Goal: Ask a question

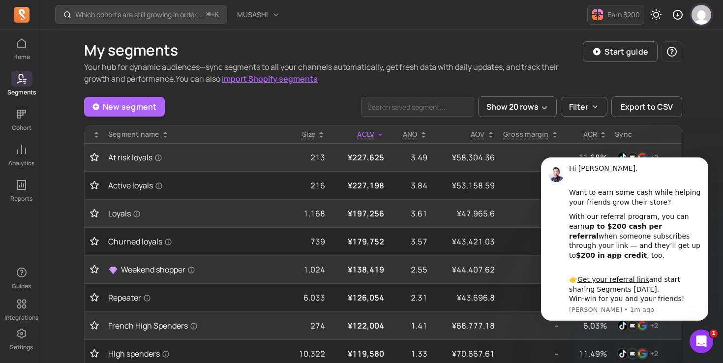
click at [698, 9] on img "button" at bounding box center [702, 15] width 20 height 20
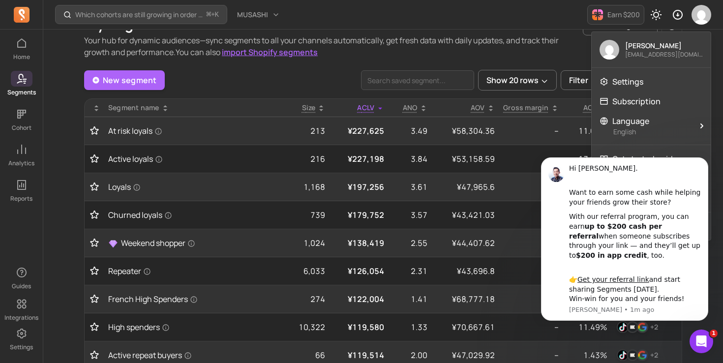
scroll to position [36, 0]
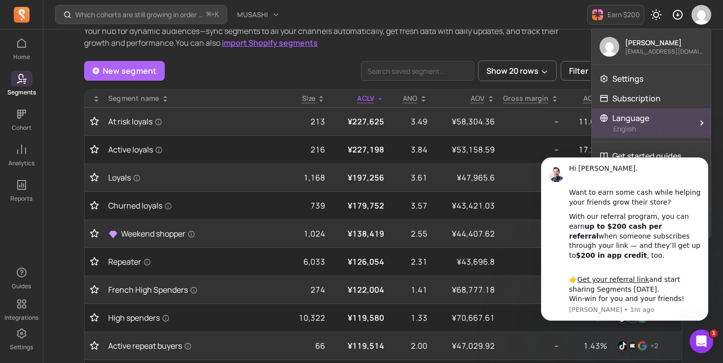
click at [687, 125] on p "English" at bounding box center [653, 129] width 78 height 10
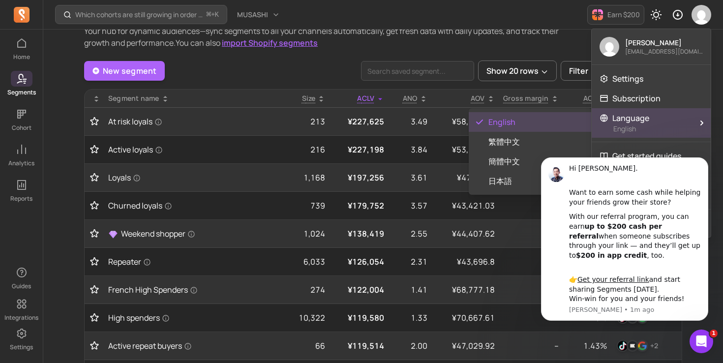
click at [687, 125] on p "English" at bounding box center [653, 129] width 78 height 10
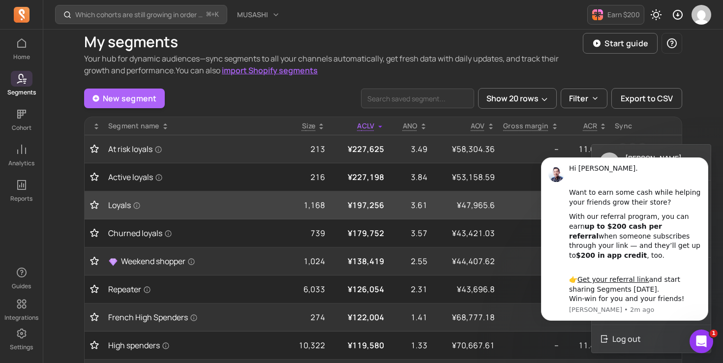
scroll to position [0, 0]
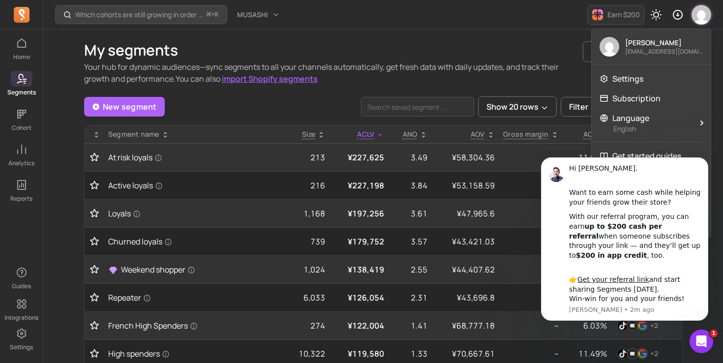
click at [705, 19] on img "button" at bounding box center [702, 15] width 20 height 20
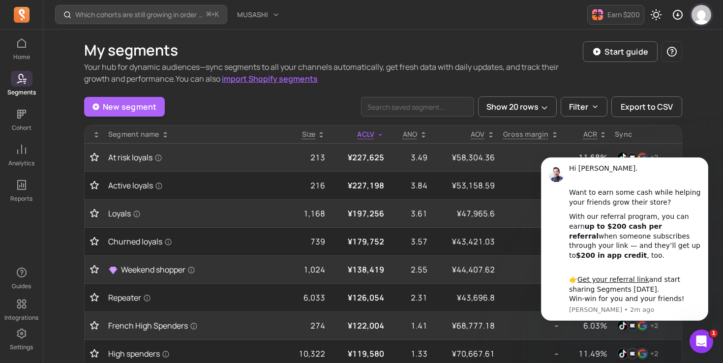
click at [705, 19] on img "button" at bounding box center [702, 15] width 20 height 20
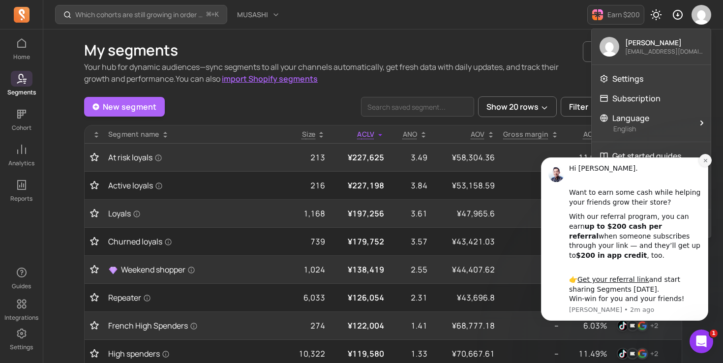
click at [702, 162] on button "Dismiss notification" at bounding box center [705, 160] width 13 height 13
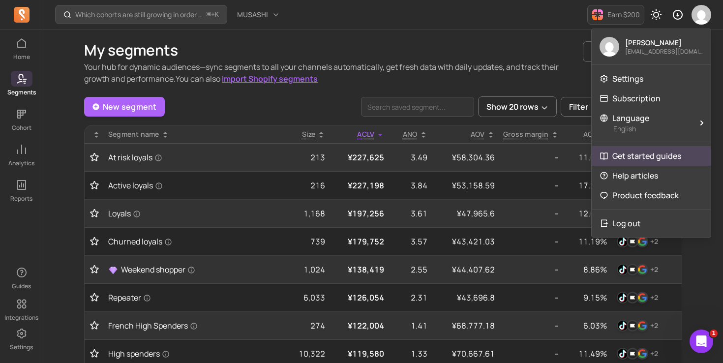
click at [673, 156] on p "Get started guides" at bounding box center [647, 156] width 69 height 12
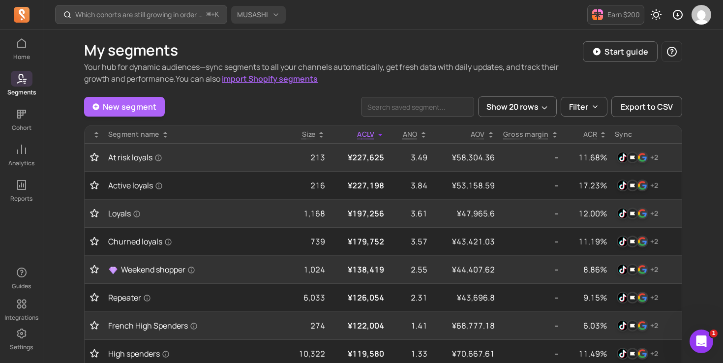
click at [237, 15] on button "MUSASHI" at bounding box center [258, 15] width 55 height 18
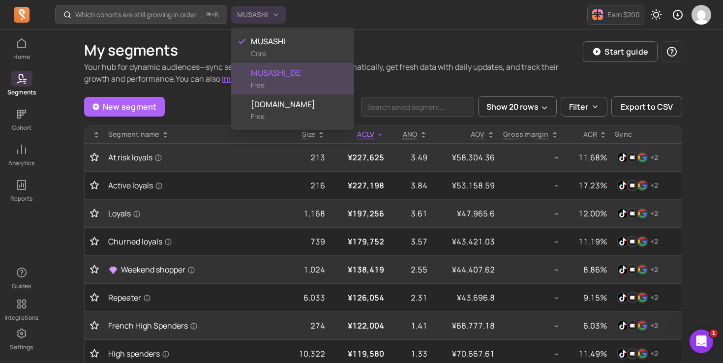
click at [260, 86] on span "Free" at bounding box center [258, 84] width 14 height 9
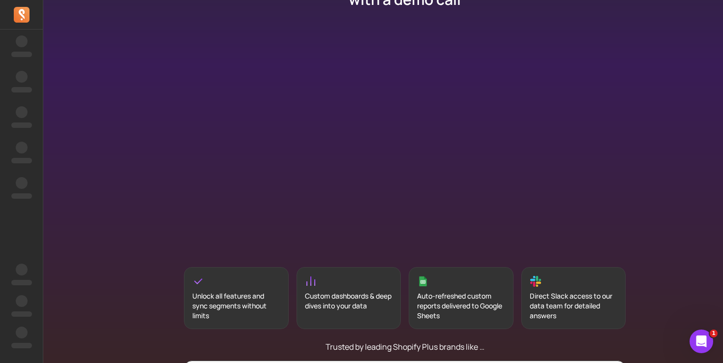
scroll to position [181, 0]
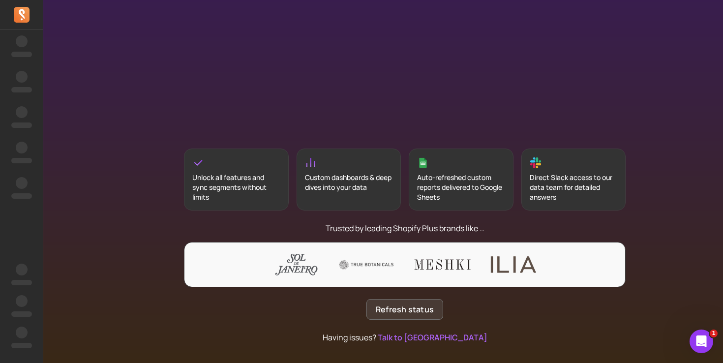
click at [383, 317] on button "Refresh status" at bounding box center [405, 309] width 77 height 21
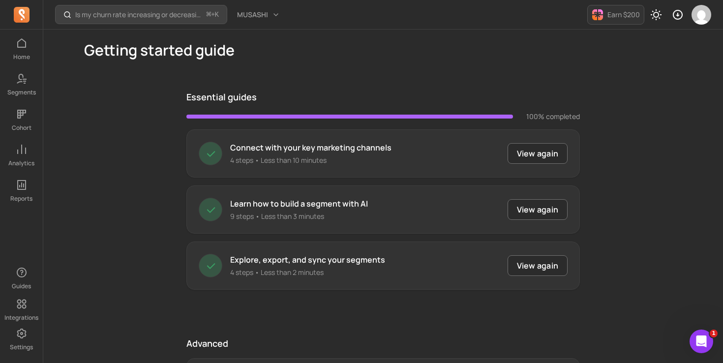
click at [353, 153] on p "Connect with your key marketing channels" at bounding box center [310, 148] width 161 height 12
click at [353, 152] on p "Connect with your key marketing channels" at bounding box center [310, 148] width 161 height 12
click at [347, 154] on div at bounding box center [347, 154] width 0 height 0
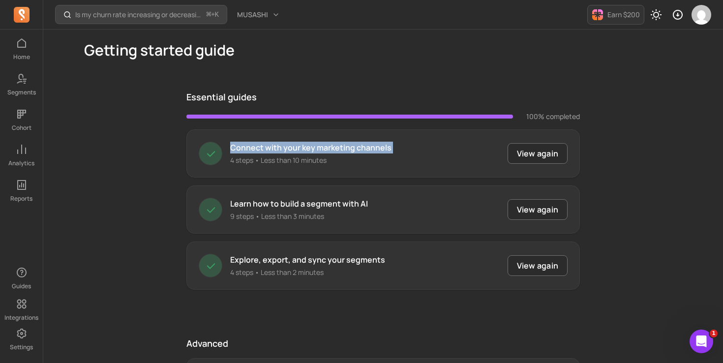
click at [357, 154] on div "Connect with your key marketing channels 4 steps • Less than 10 minutes" at bounding box center [310, 154] width 161 height 24
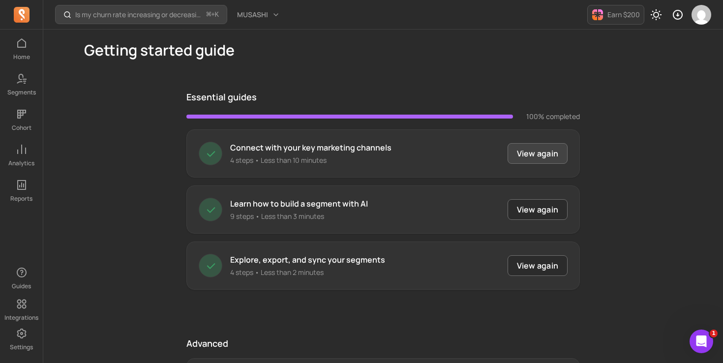
click at [533, 149] on button "View again" at bounding box center [538, 153] width 60 height 21
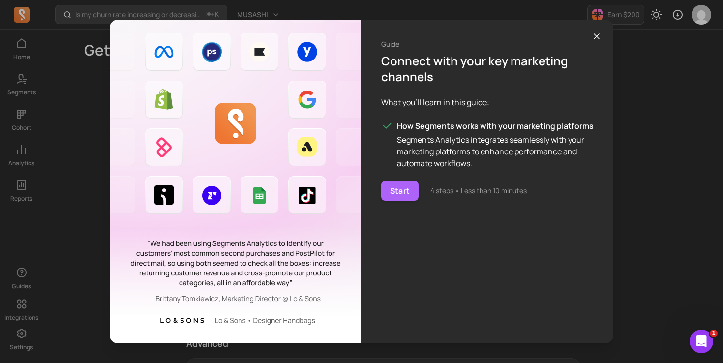
click at [598, 32] on icon "button" at bounding box center [597, 36] width 10 height 10
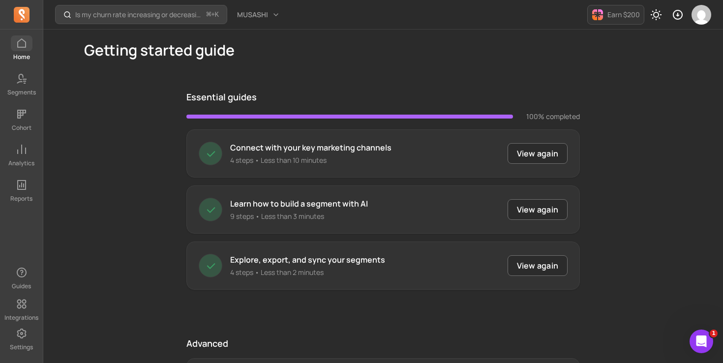
click at [16, 46] on icon at bounding box center [22, 43] width 12 height 12
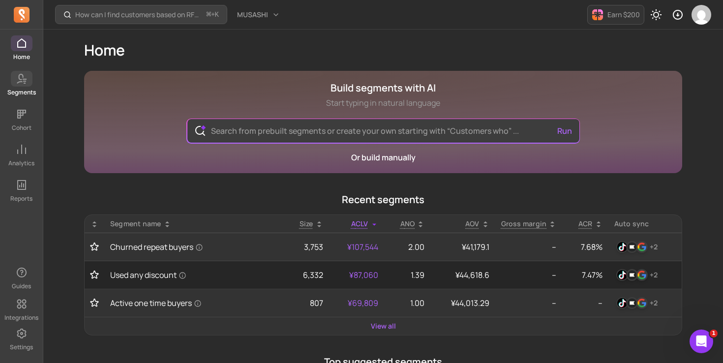
click at [26, 90] on p "Segments" at bounding box center [21, 93] width 29 height 8
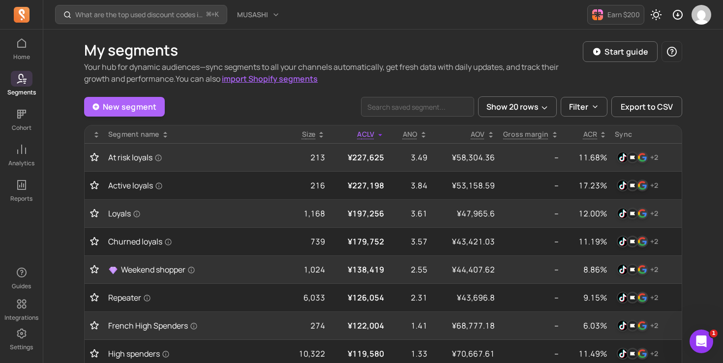
click at [270, 24] on div "What are the top used discount codes in my campaigns? ⌘ + K MUSASHI Earn $200" at bounding box center [383, 15] width 680 height 30
click at [270, 18] on button "MUSASHI" at bounding box center [258, 15] width 55 height 18
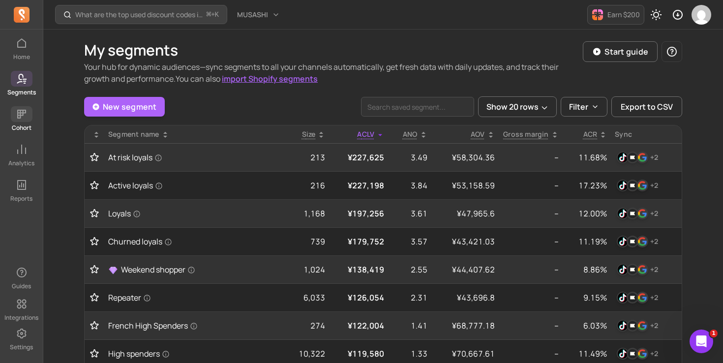
click at [18, 113] on icon at bounding box center [21, 114] width 9 height 9
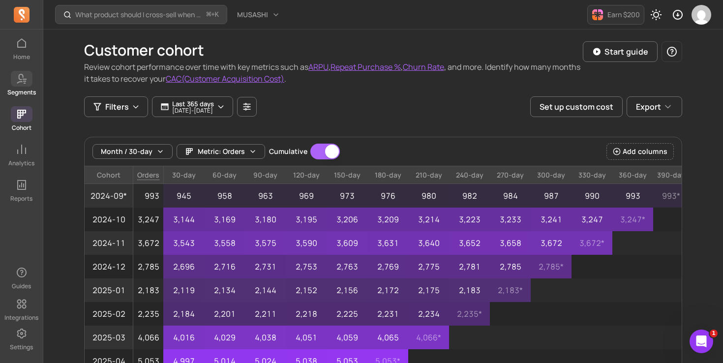
click at [25, 77] on icon at bounding box center [22, 79] width 12 height 12
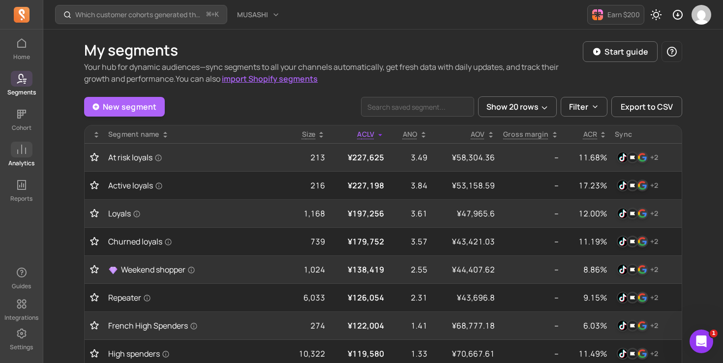
click at [24, 151] on icon at bounding box center [22, 150] width 12 height 12
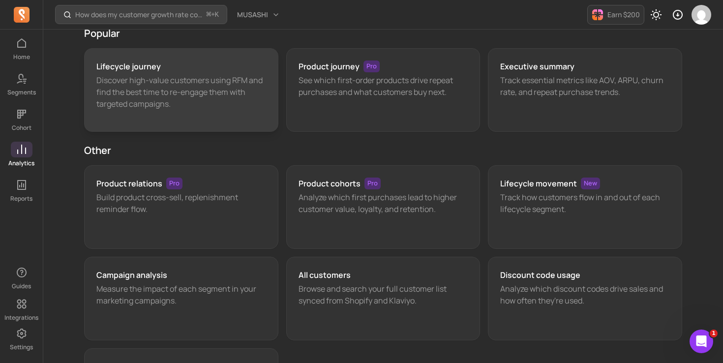
scroll to position [60, 0]
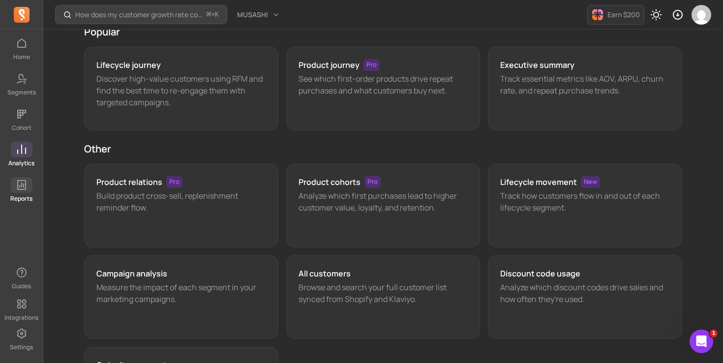
click at [24, 190] on icon at bounding box center [22, 185] width 12 height 12
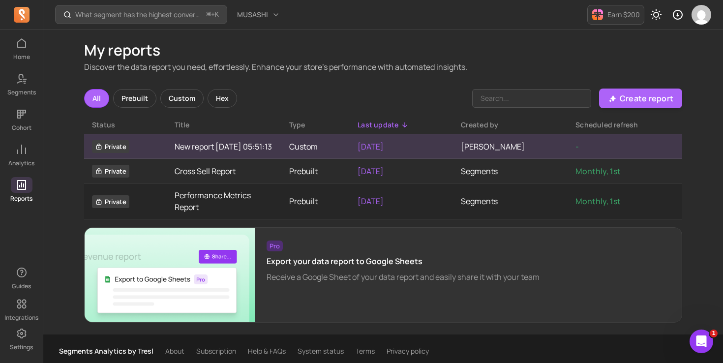
click at [236, 149] on link "New report 2024-08-15 05:51:13" at bounding box center [224, 147] width 99 height 12
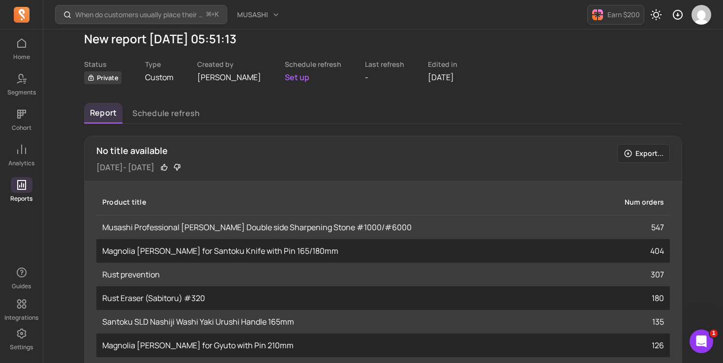
scroll to position [192, 0]
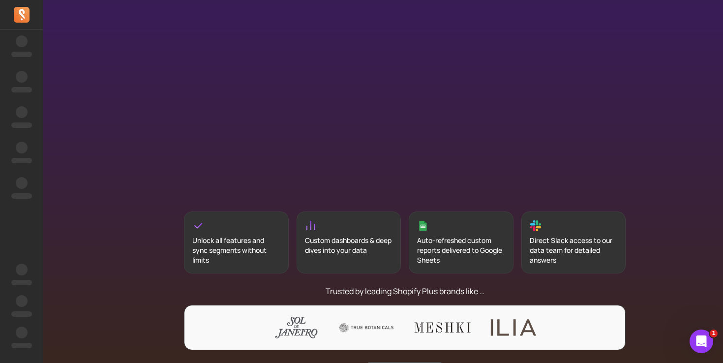
scroll to position [181, 0]
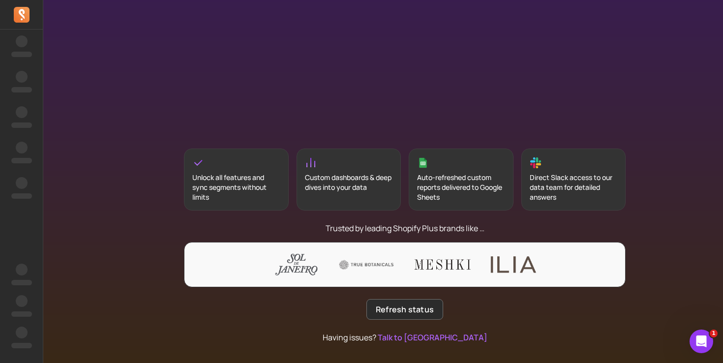
click at [430, 178] on div "Auto-refreshed custom reports delivered to Google Sheets" at bounding box center [461, 188] width 88 height 30
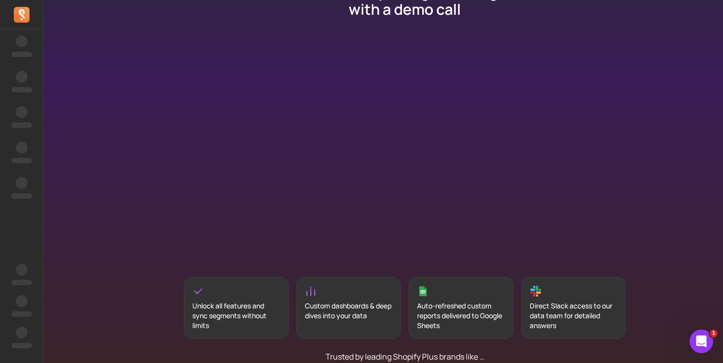
scroll to position [0, 0]
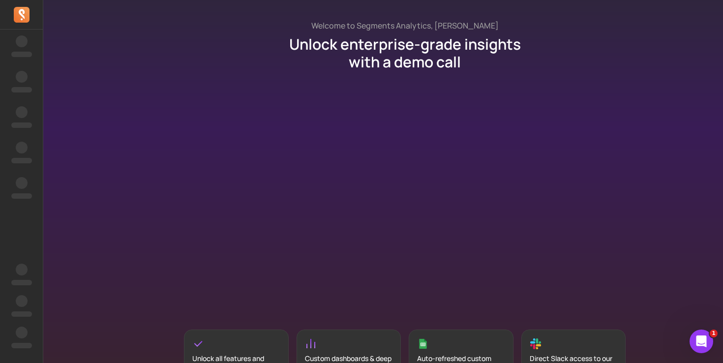
click at [166, 37] on div "Welcome to Segments Analytics, [PERSON_NAME] Unlock enterprise-grade insights w…" at bounding box center [404, 272] width 723 height 544
click at [10, 55] on div "‌ ‌ ‌ ‌ ‌ ‌ ‌ ‌ ‌ ‌ ‌ ‌ ‌ ‌ ‌ ‌" at bounding box center [21, 198] width 43 height 330
click at [28, 19] on icon at bounding box center [22, 15] width 16 height 16
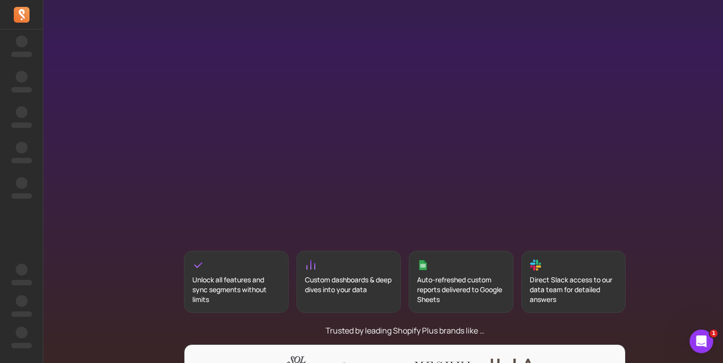
scroll to position [181, 0]
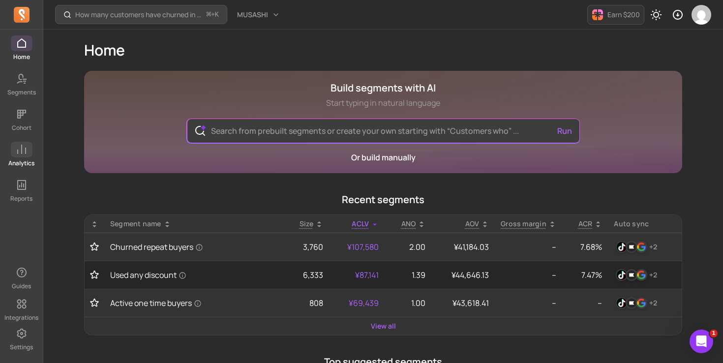
click at [22, 156] on span at bounding box center [22, 150] width 22 height 16
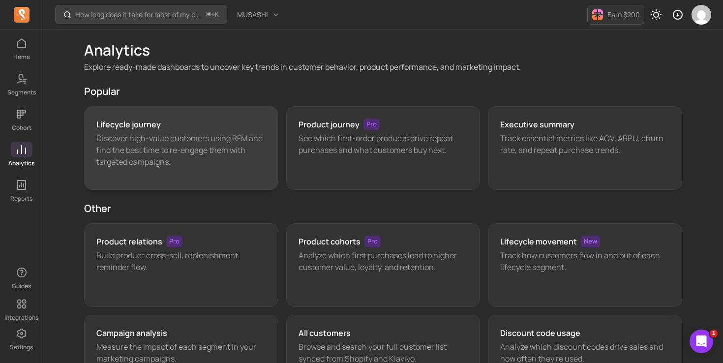
click at [149, 118] on div "Lifecycle journey Discover high-value customers using RFM and find the best tim…" at bounding box center [181, 148] width 194 height 84
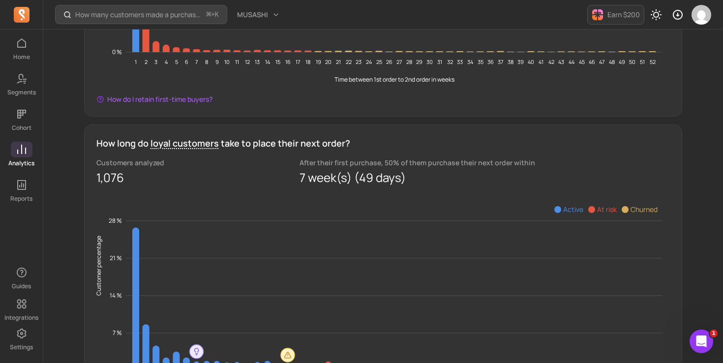
scroll to position [956, 0]
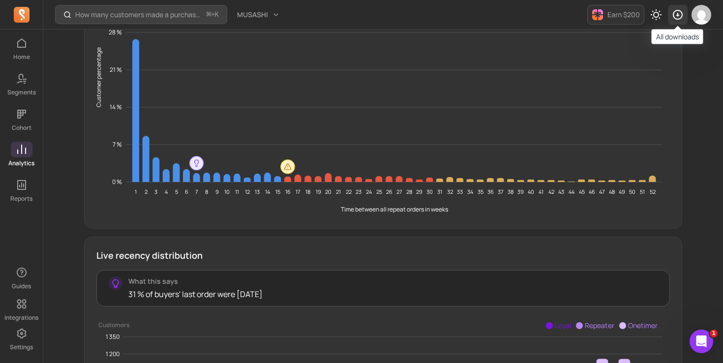
click at [675, 11] on icon "button" at bounding box center [678, 15] width 10 height 10
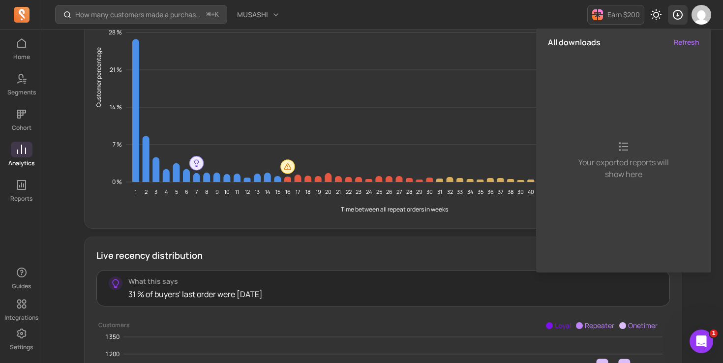
click at [675, 11] on icon "button" at bounding box center [678, 15] width 10 height 10
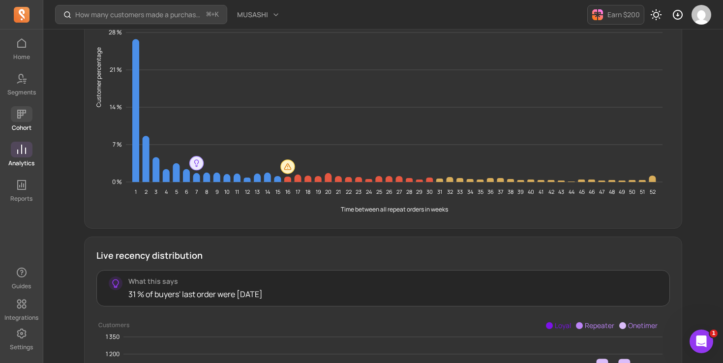
click at [23, 123] on link "Cohort" at bounding box center [21, 119] width 43 height 26
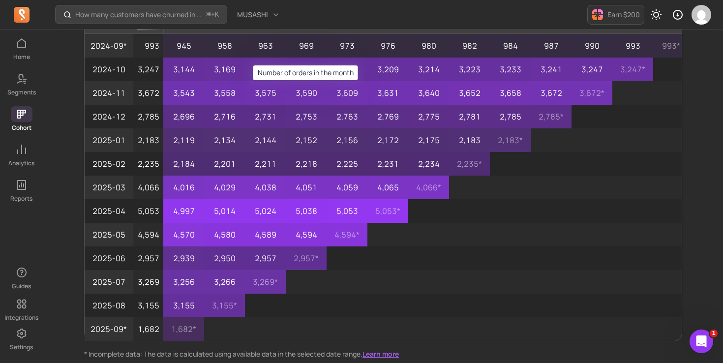
scroll to position [152, 0]
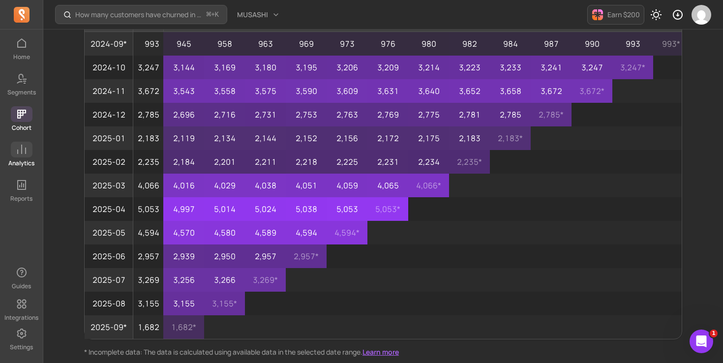
click at [16, 153] on icon at bounding box center [22, 150] width 12 height 12
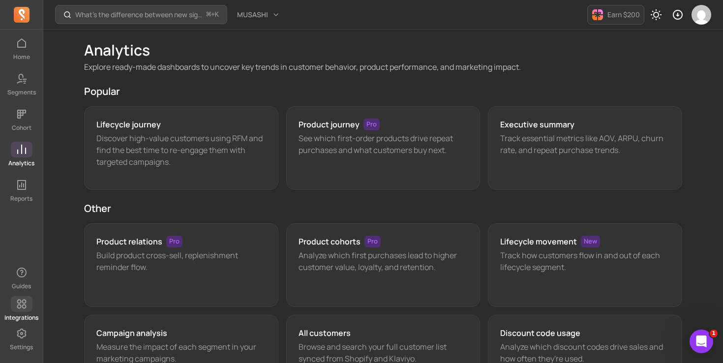
click at [18, 314] on p "Integrations" at bounding box center [21, 318] width 34 height 8
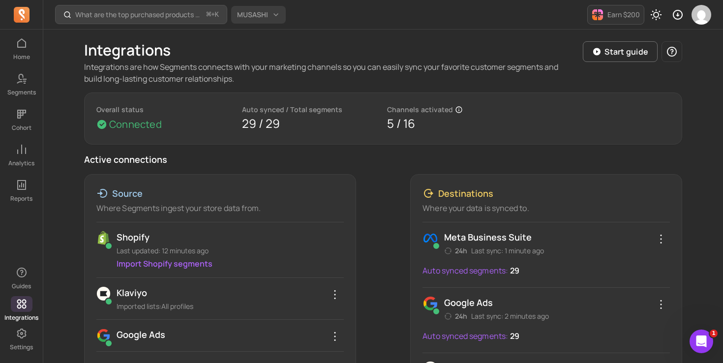
click at [263, 12] on span "MUSASHI" at bounding box center [252, 15] width 31 height 10
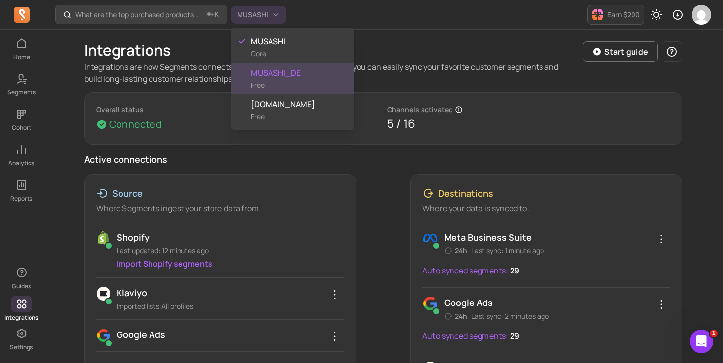
click at [263, 69] on span "MUSASHI_DE" at bounding box center [298, 73] width 95 height 12
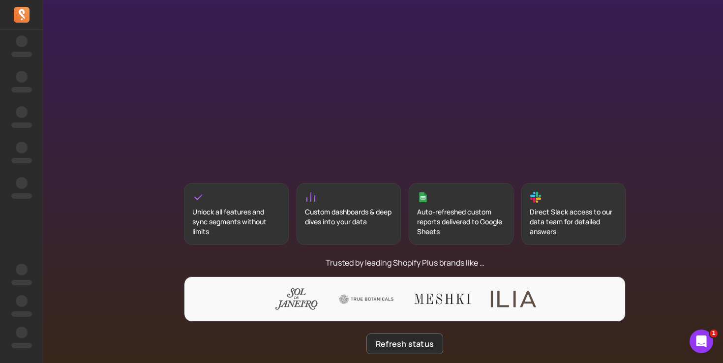
scroll to position [181, 0]
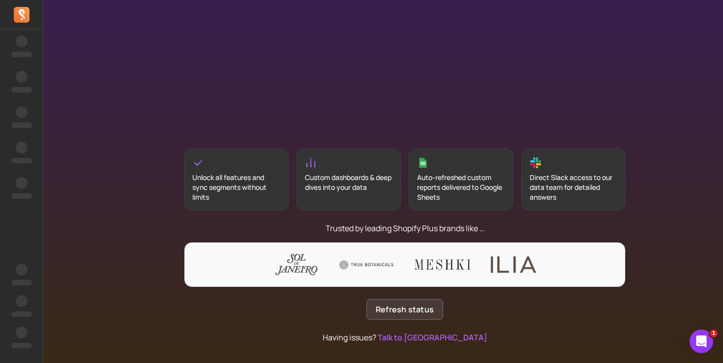
click at [426, 302] on button "Refresh status" at bounding box center [405, 309] width 77 height 21
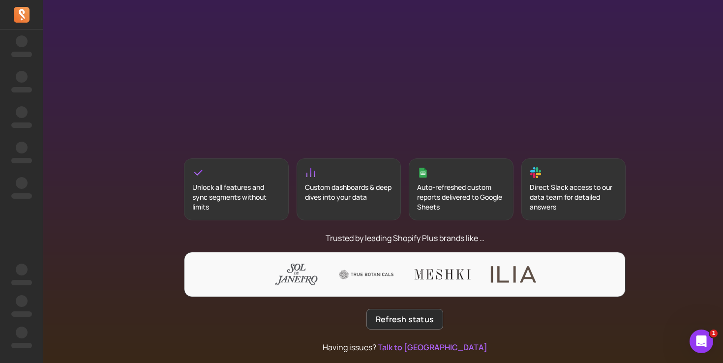
scroll to position [181, 0]
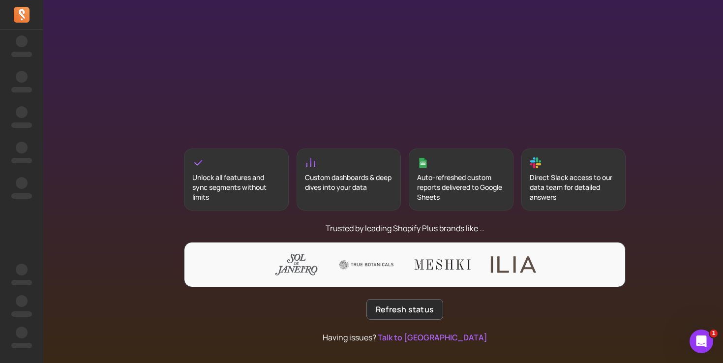
click at [551, 170] on div "Direct Slack access to our data team for detailed answers" at bounding box center [574, 180] width 105 height 62
click at [454, 172] on div "Auto-refreshed custom reports delivered to Google Sheets" at bounding box center [461, 180] width 105 height 62
click at [327, 170] on div "Custom dashboards & deep dives into your data" at bounding box center [349, 180] width 105 height 62
click at [718, 333] on div "Welcome to Segments Analytics, Darya Domanova Unlock enterprise-grade insights …" at bounding box center [404, 91] width 723 height 544
click at [700, 337] on icon "Open Intercom Messenger" at bounding box center [700, 340] width 7 height 8
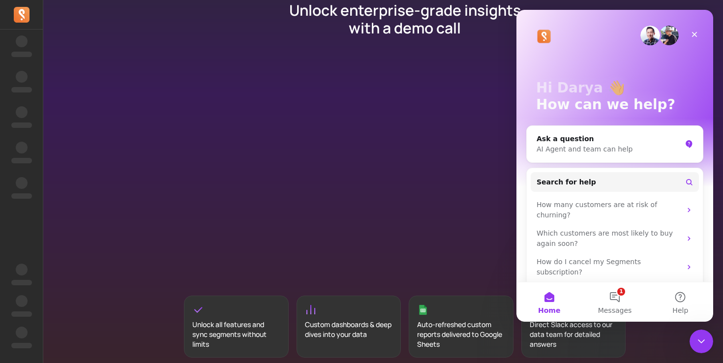
scroll to position [0, 0]
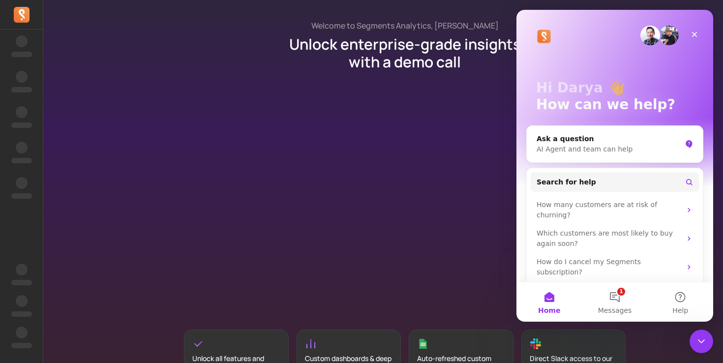
click at [403, 45] on p "Unlock enterprise-grade insights with a demo call" at bounding box center [405, 52] width 265 height 35
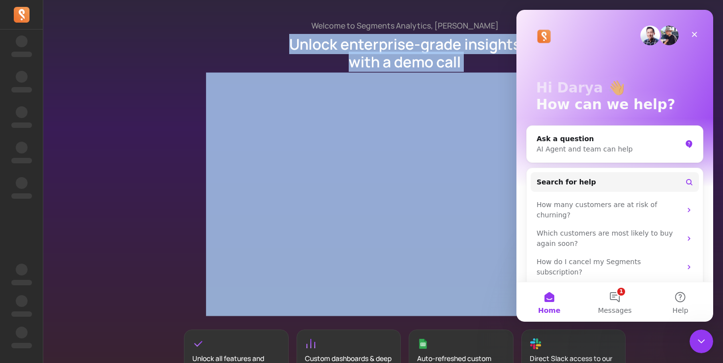
click at [403, 45] on p "Unlock enterprise-grade insights with a demo call" at bounding box center [405, 52] width 265 height 35
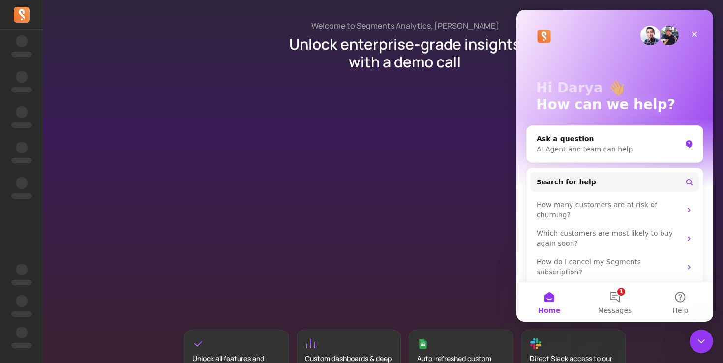
click at [401, 17] on div "Welcome to Segments Analytics, Darya Domanova Unlock enterprise-grade insights …" at bounding box center [404, 272] width 723 height 544
click at [396, 41] on p "Unlock enterprise-grade insights with a demo call" at bounding box center [405, 52] width 265 height 35
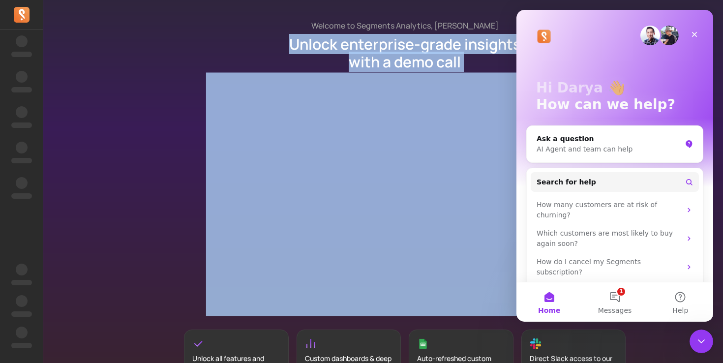
click at [396, 41] on p "Unlock enterprise-grade insights with a demo call" at bounding box center [405, 52] width 265 height 35
click at [390, 21] on div at bounding box center [390, 21] width 0 height 0
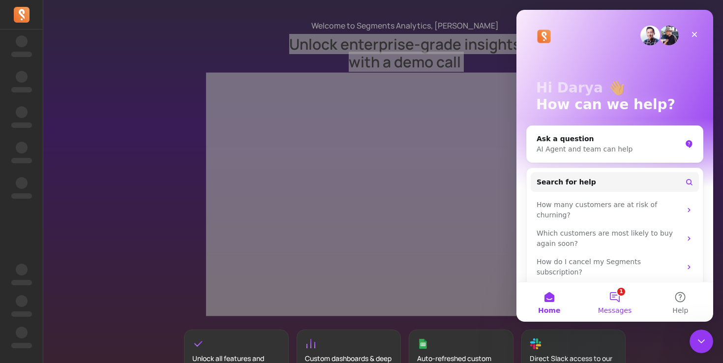
click at [618, 305] on button "1 Messages" at bounding box center [614, 301] width 65 height 39
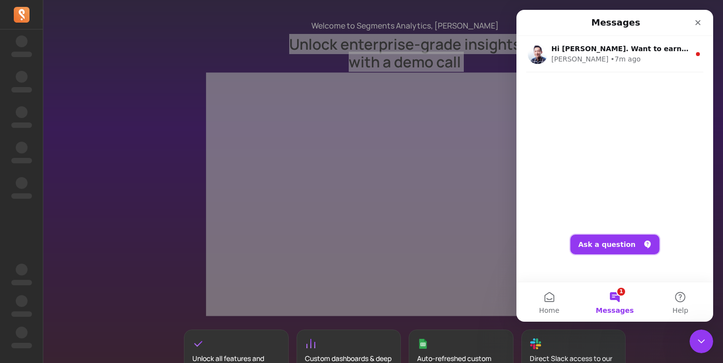
click at [606, 252] on button "Ask a question" at bounding box center [615, 245] width 89 height 20
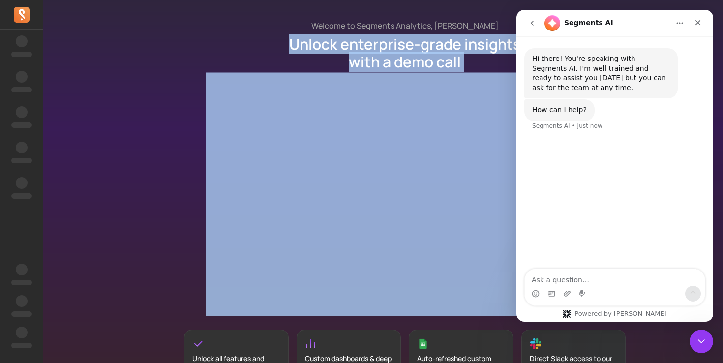
click at [480, 57] on p "Unlock enterprise-grade insights with a demo call" at bounding box center [405, 52] width 265 height 35
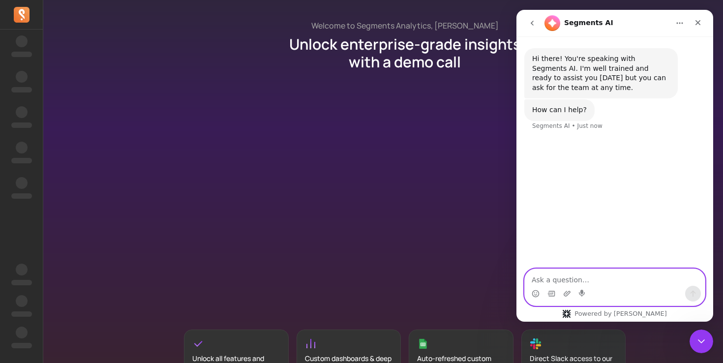
click at [607, 273] on textarea "Ask a question…" at bounding box center [615, 277] width 180 height 17
paste textarea "open access to german and french sites"
type textarea "open access to german and french sites"
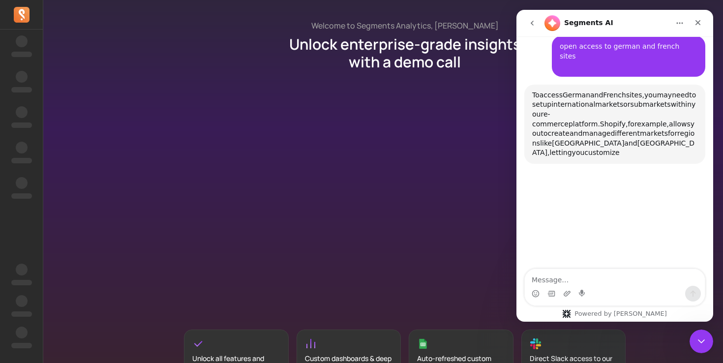
scroll to position [95, 0]
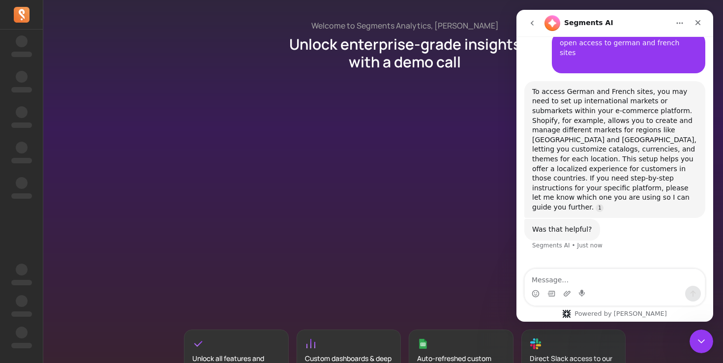
click at [612, 135] on div "To access German and French sites, you may need to set up international markets…" at bounding box center [614, 149] width 165 height 125
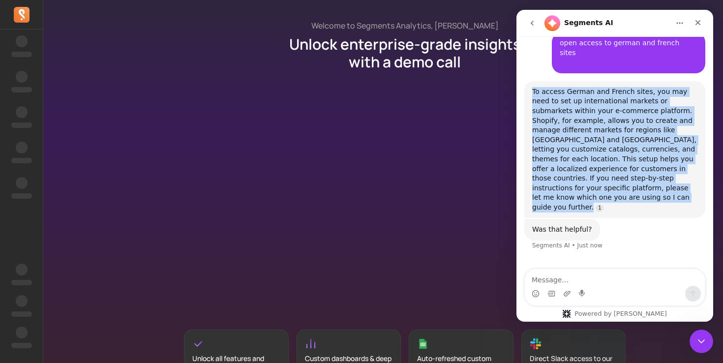
click at [612, 135] on div "To access German and French sites, you may need to set up international markets…" at bounding box center [614, 149] width 165 height 125
copy div "To access German and French sites, you may need to set up international markets…"
click at [609, 147] on div "To access German and French sites, you may need to set up international markets…" at bounding box center [614, 149] width 165 height 125
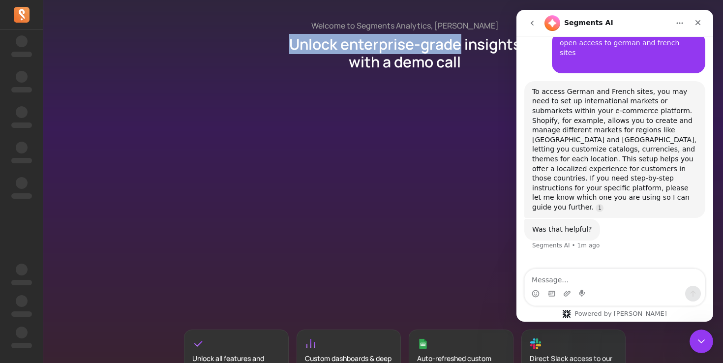
drag, startPoint x: 290, startPoint y: 44, endPoint x: 458, endPoint y: 40, distance: 167.9
click at [458, 40] on p "Unlock enterprise-grade insights with a demo call" at bounding box center [405, 52] width 265 height 35
copy p "Unlock enterprise-grade"
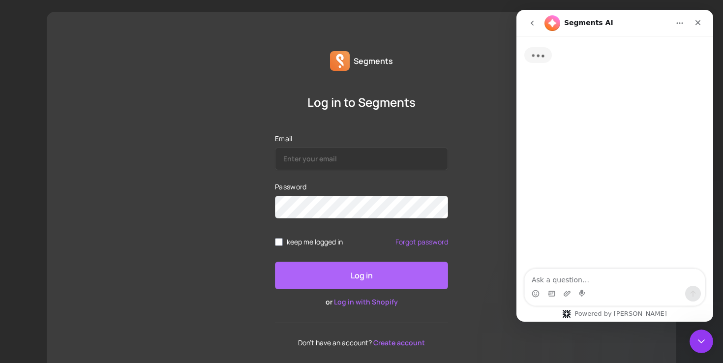
click at [311, 182] on form "Email Password keep me logged in Forgot password Log in or Log in with Shopify" at bounding box center [361, 220] width 173 height 173
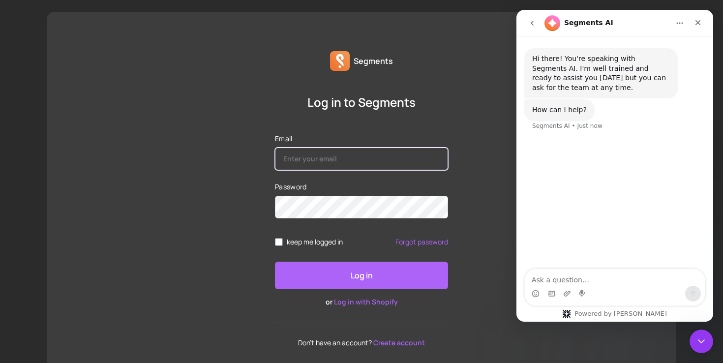
click at [311, 165] on input "Email" at bounding box center [361, 159] width 173 height 23
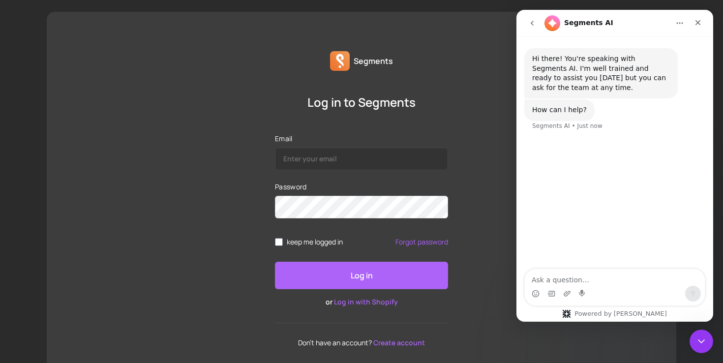
click at [354, 299] on link "Log in with Shopify" at bounding box center [366, 301] width 64 height 9
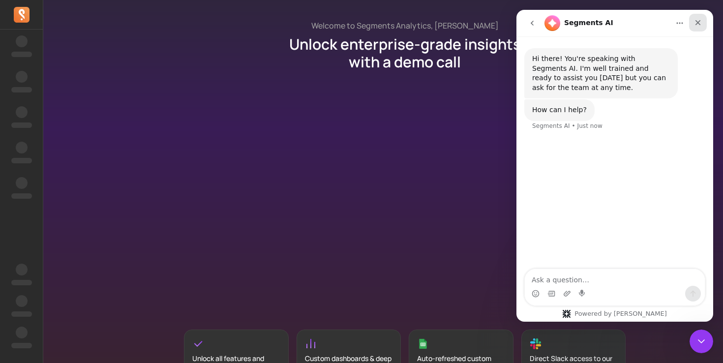
click at [697, 22] on icon "Close" at bounding box center [698, 22] width 5 height 5
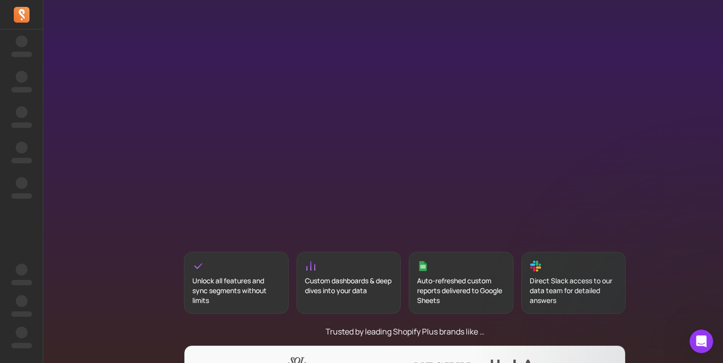
scroll to position [181, 0]
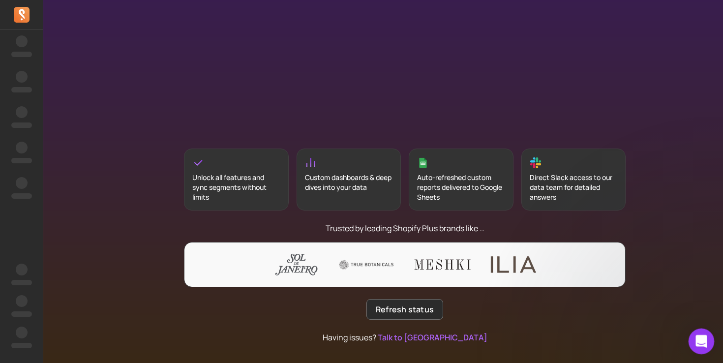
click at [695, 335] on div "Open Intercom Messenger" at bounding box center [700, 340] width 32 height 32
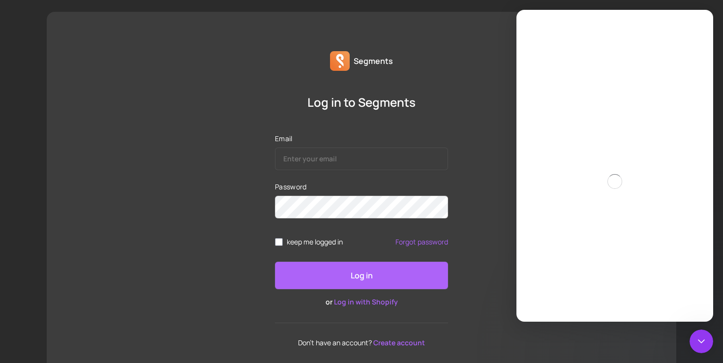
click at [352, 159] on input "Email" at bounding box center [361, 159] width 173 height 23
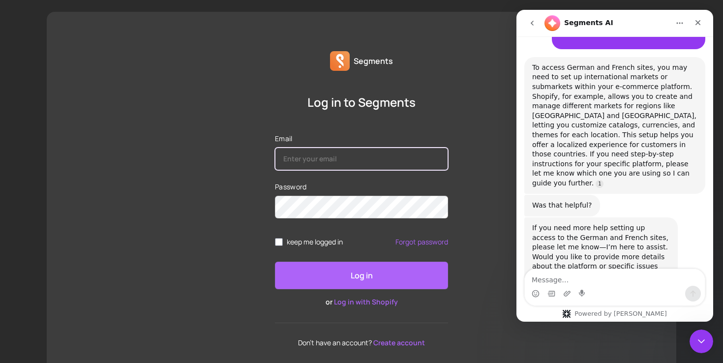
click at [352, 159] on input "Email" at bounding box center [361, 159] width 173 height 23
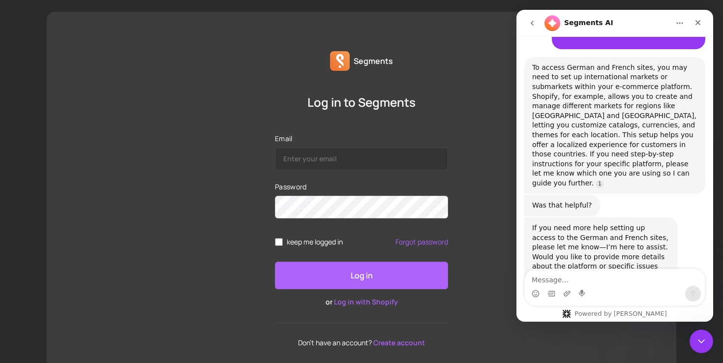
click at [377, 301] on link "Log in with Shopify" at bounding box center [366, 301] width 64 height 9
